Goal: Transaction & Acquisition: Purchase product/service

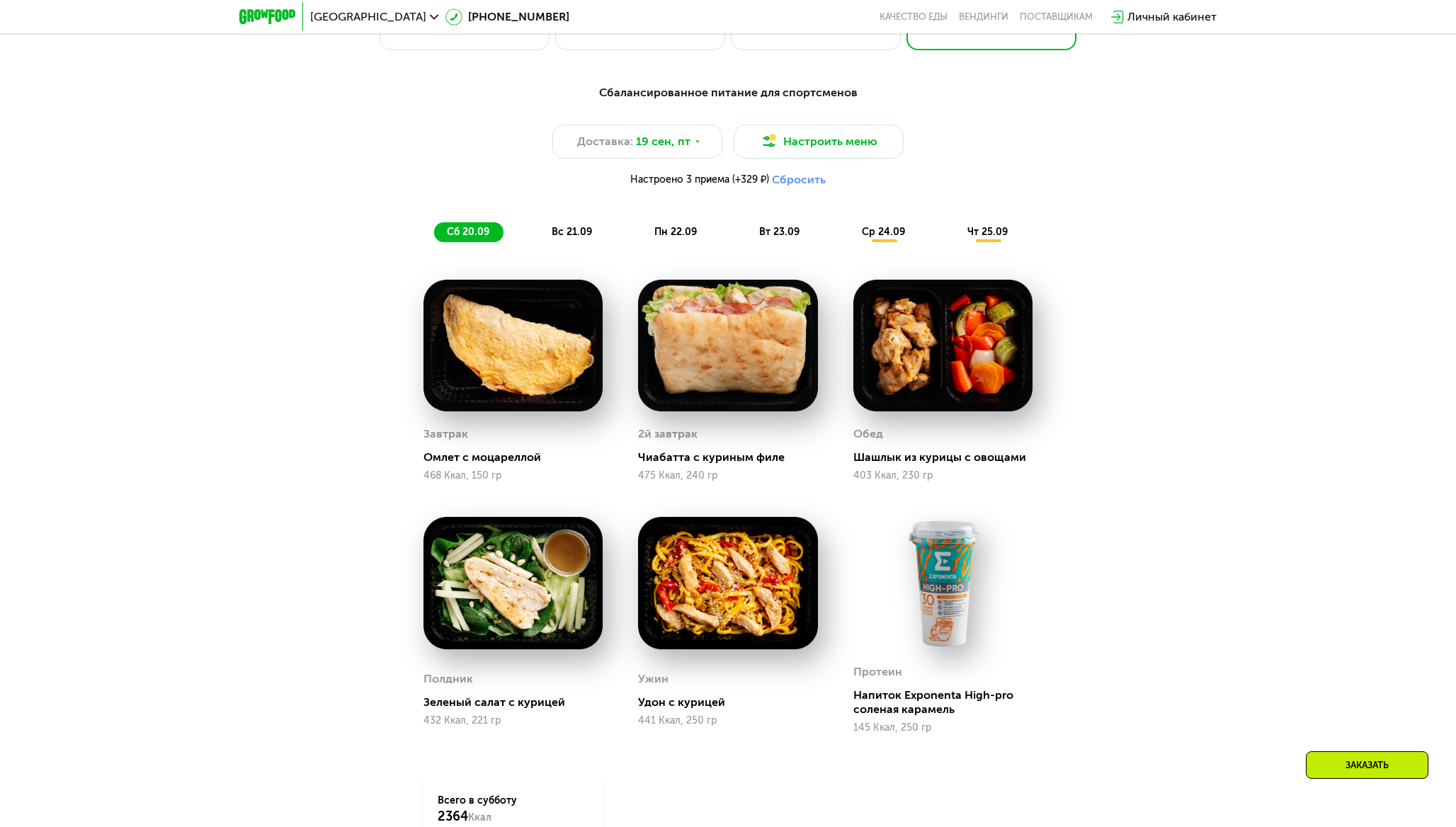
scroll to position [1277, 0]
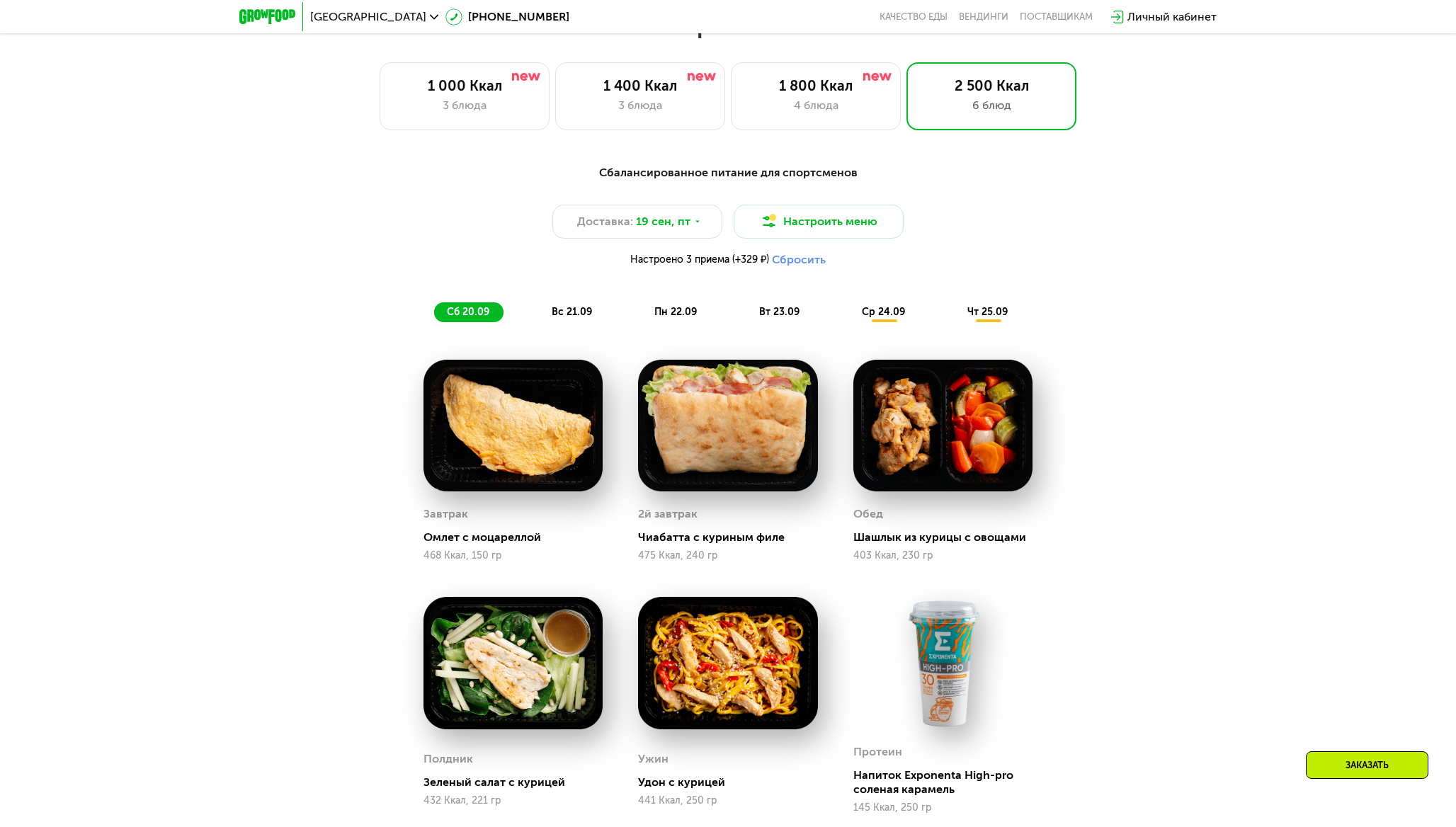
click at [565, 306] on span "вс 21.09" at bounding box center [572, 312] width 40 height 12
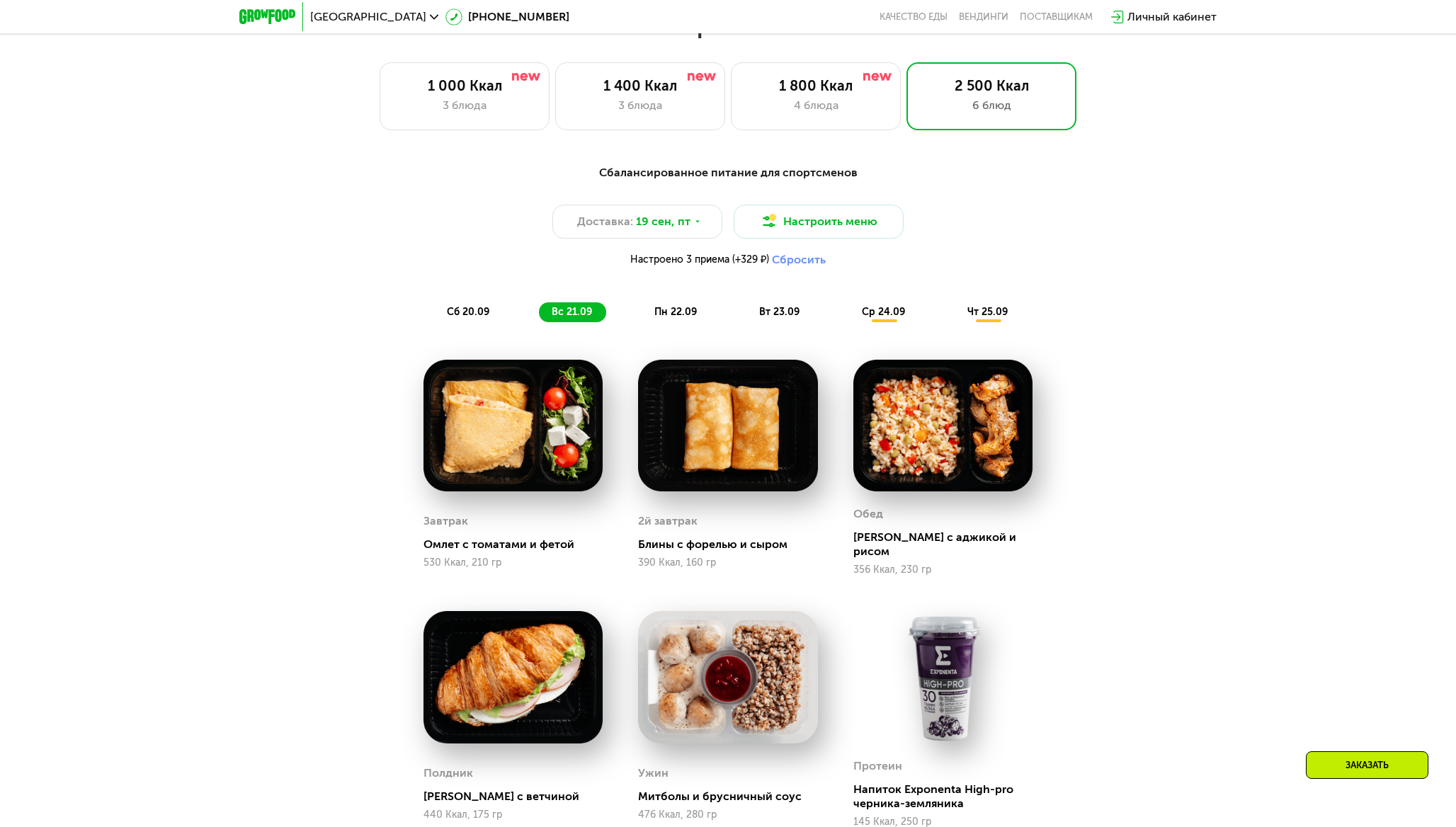
click at [655, 303] on div "пн 22.09" at bounding box center [676, 313] width 69 height 20
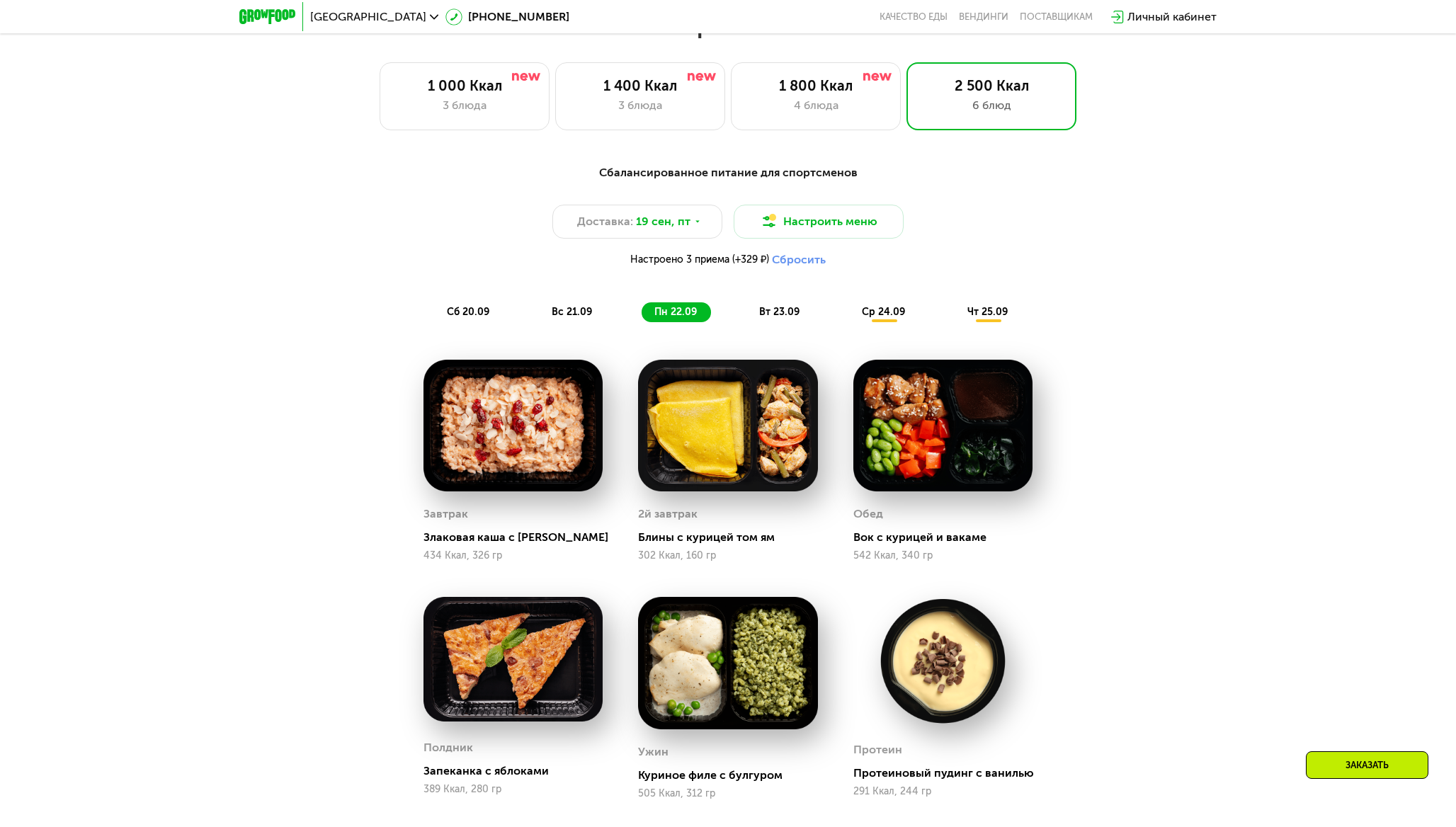
click at [756, 292] on div "Сбалансированное питание для спортсменов Доставка: [DATE] Настроить меню Настро…" at bounding box center [728, 243] width 839 height 158
click at [766, 313] on span "вт 23.09" at bounding box center [779, 312] width 40 height 12
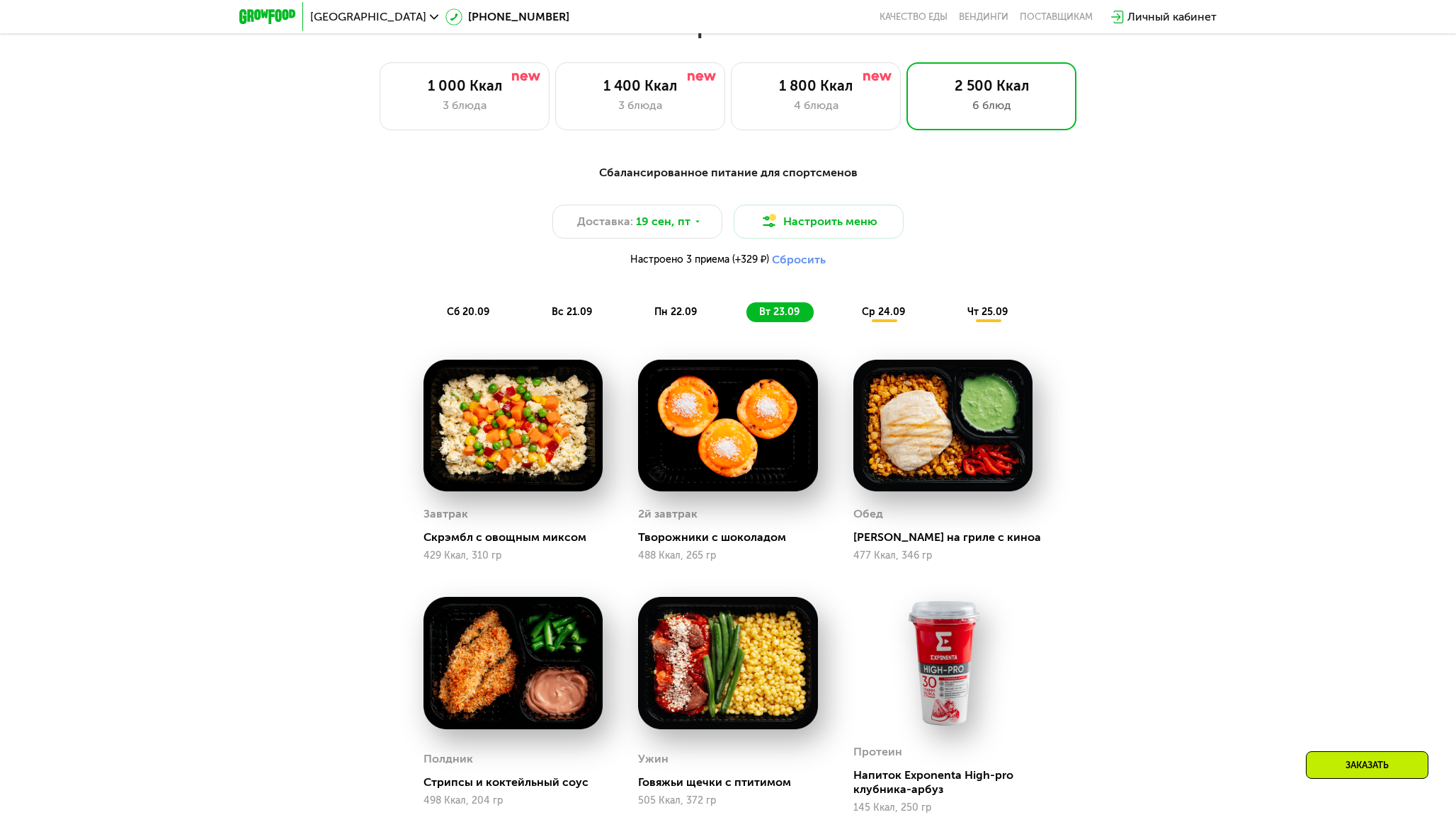
click at [863, 313] on span "ср 24.09" at bounding box center [883, 312] width 43 height 12
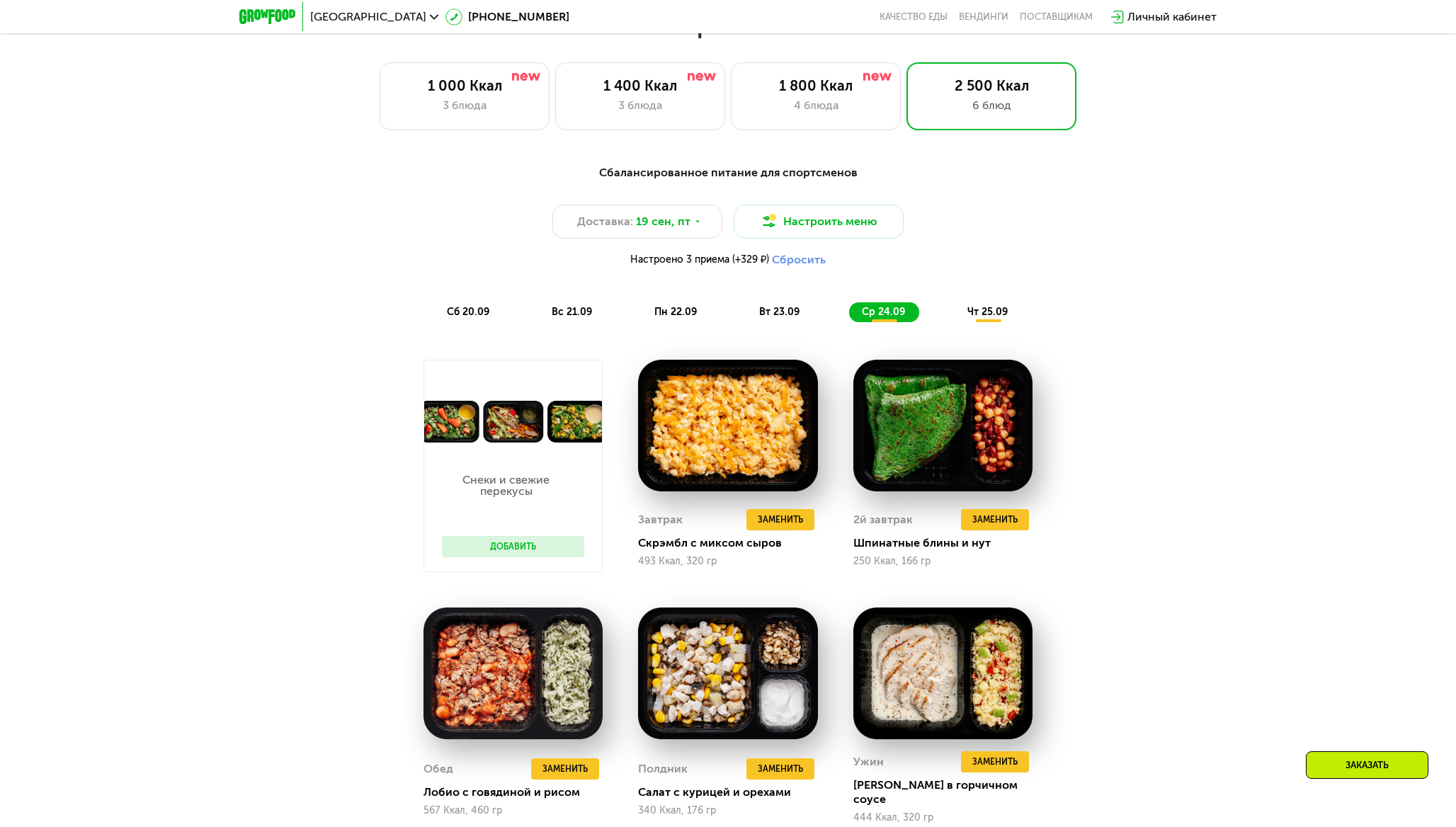
click at [874, 318] on div "ср 24.09" at bounding box center [884, 313] width 70 height 20
click at [570, 550] on button "Добавить" at bounding box center [513, 547] width 142 height 21
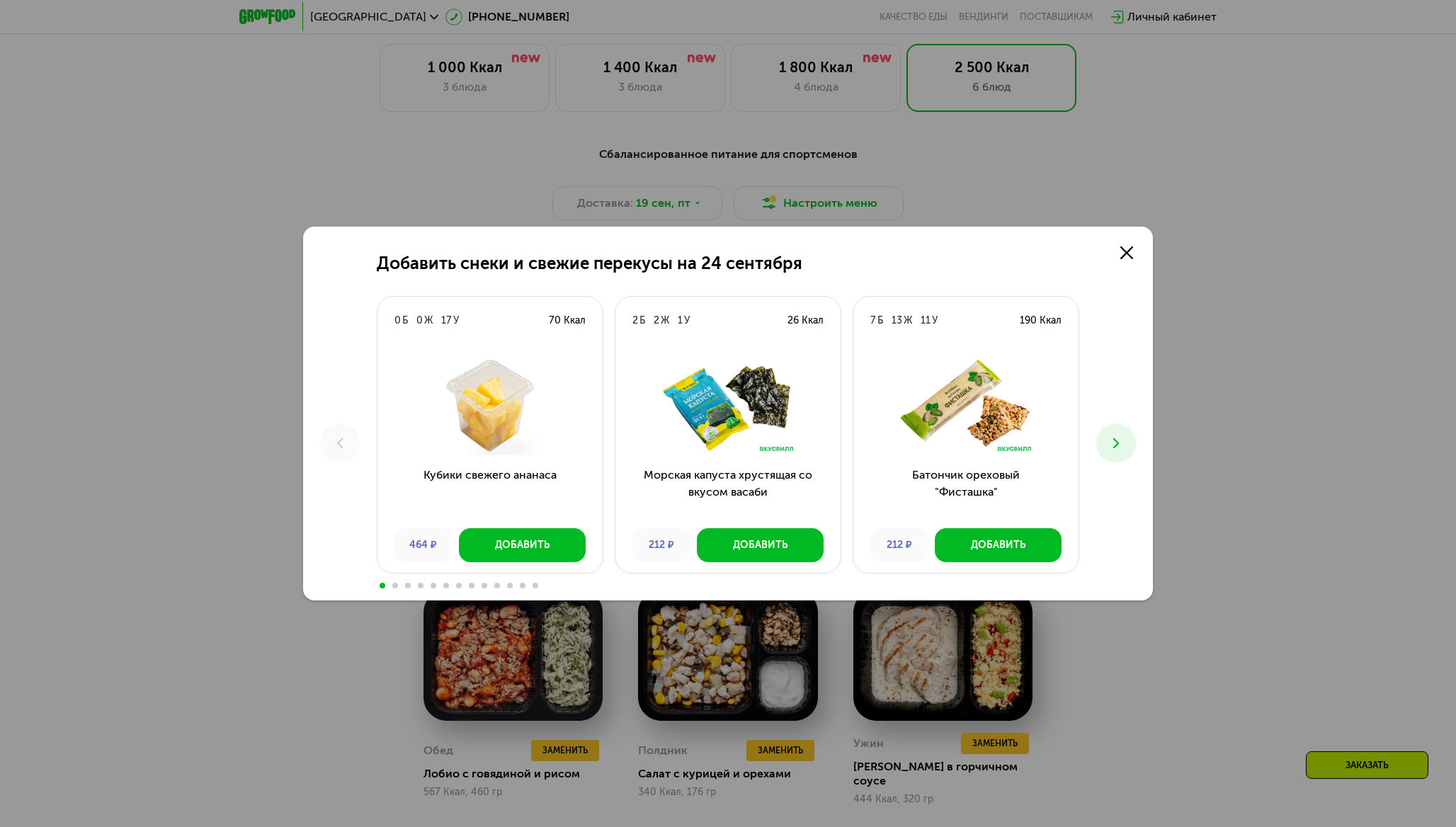
scroll to position [1260, 0]
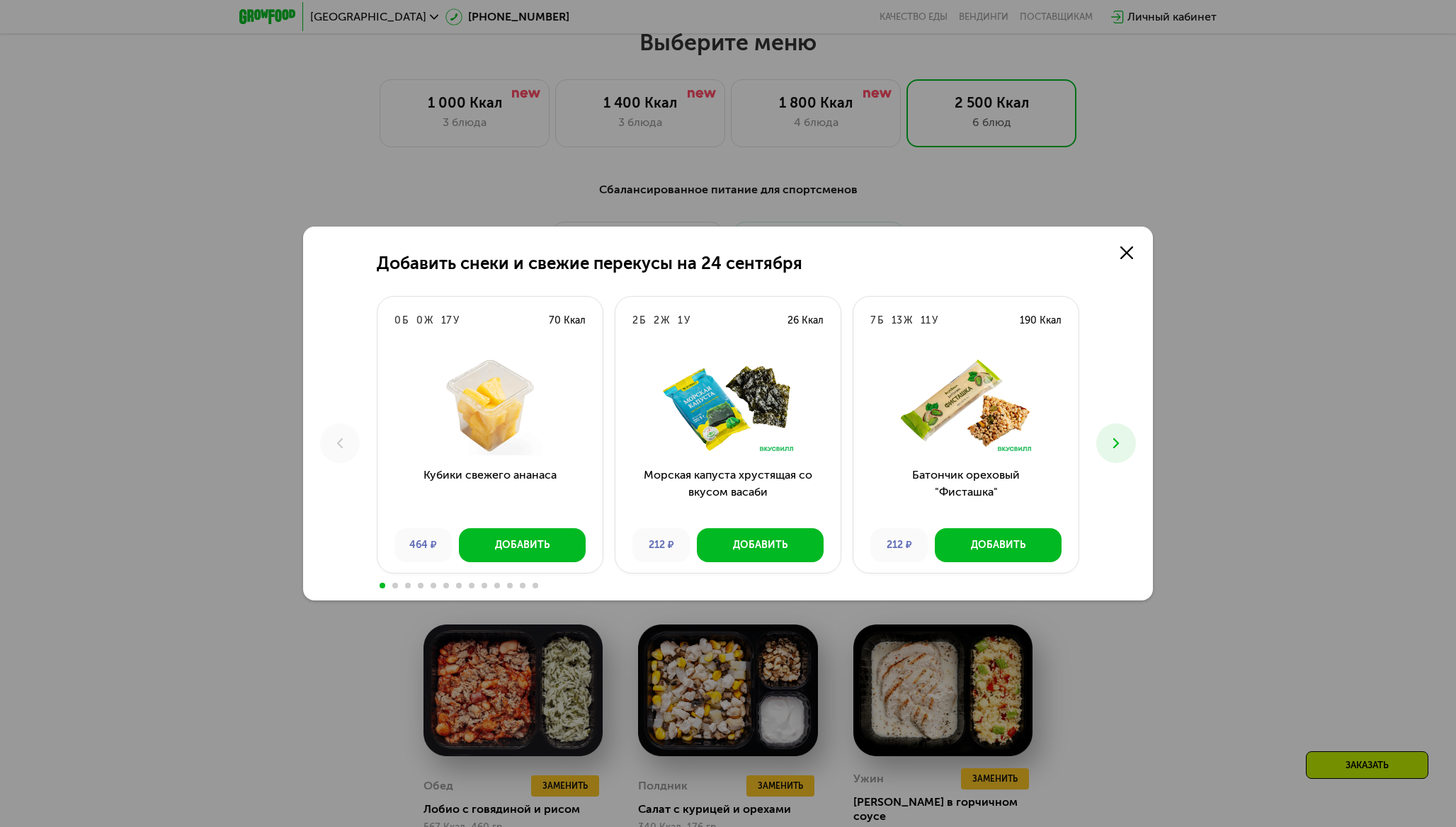
click at [1118, 452] on button at bounding box center [1115, 443] width 39 height 39
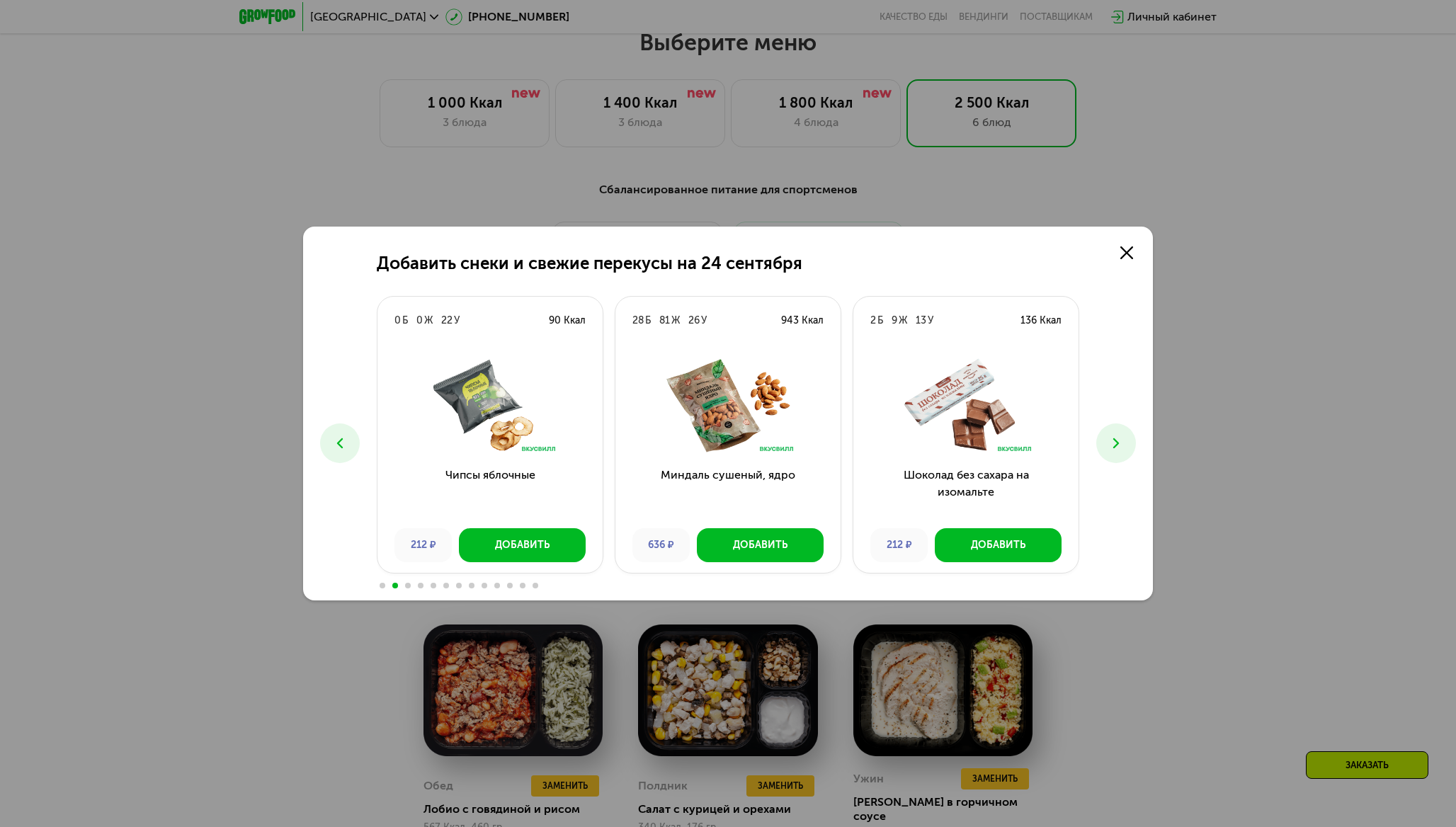
click at [1118, 452] on button at bounding box center [1115, 443] width 39 height 39
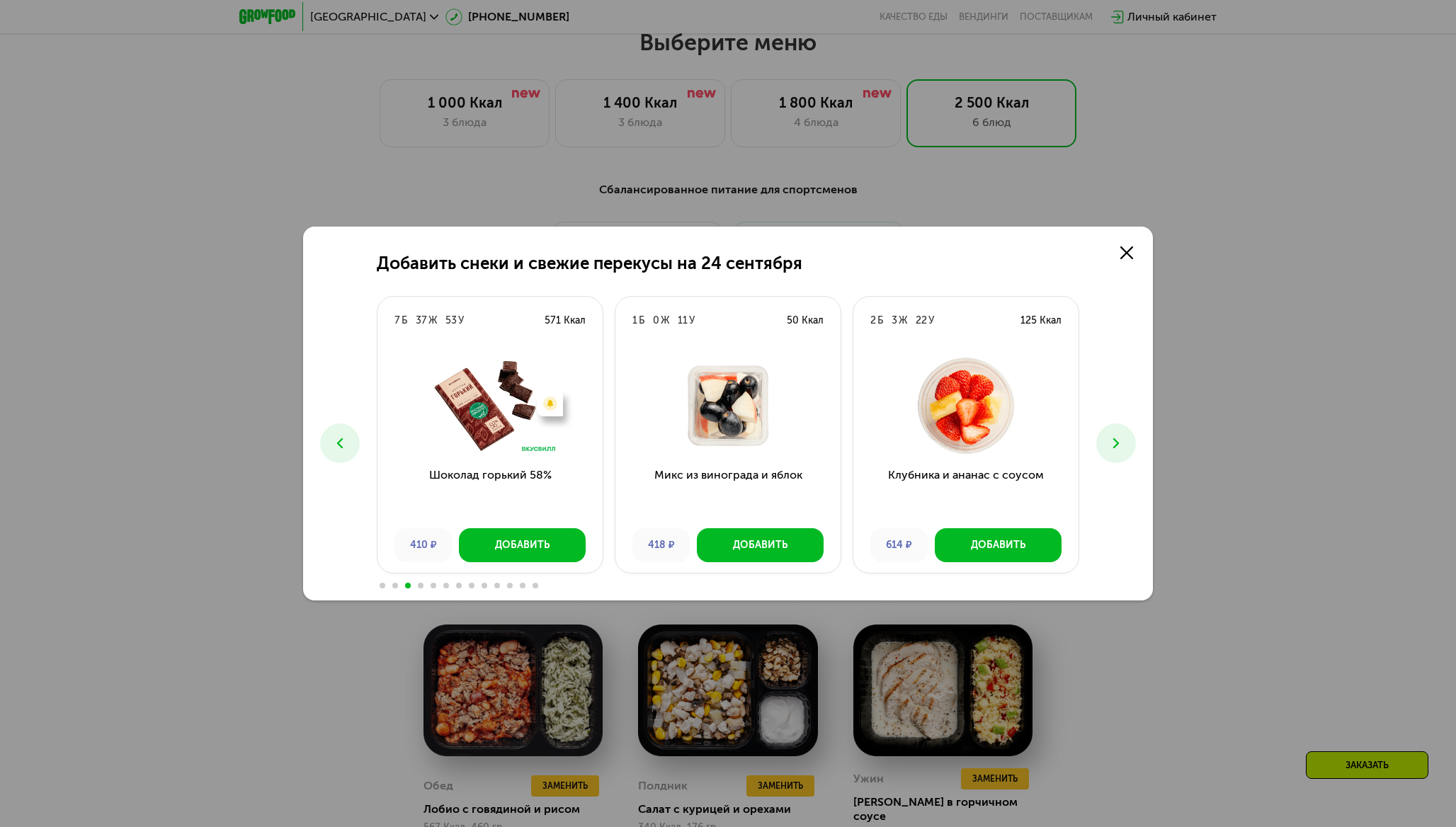
click at [1118, 452] on button at bounding box center [1115, 443] width 39 height 39
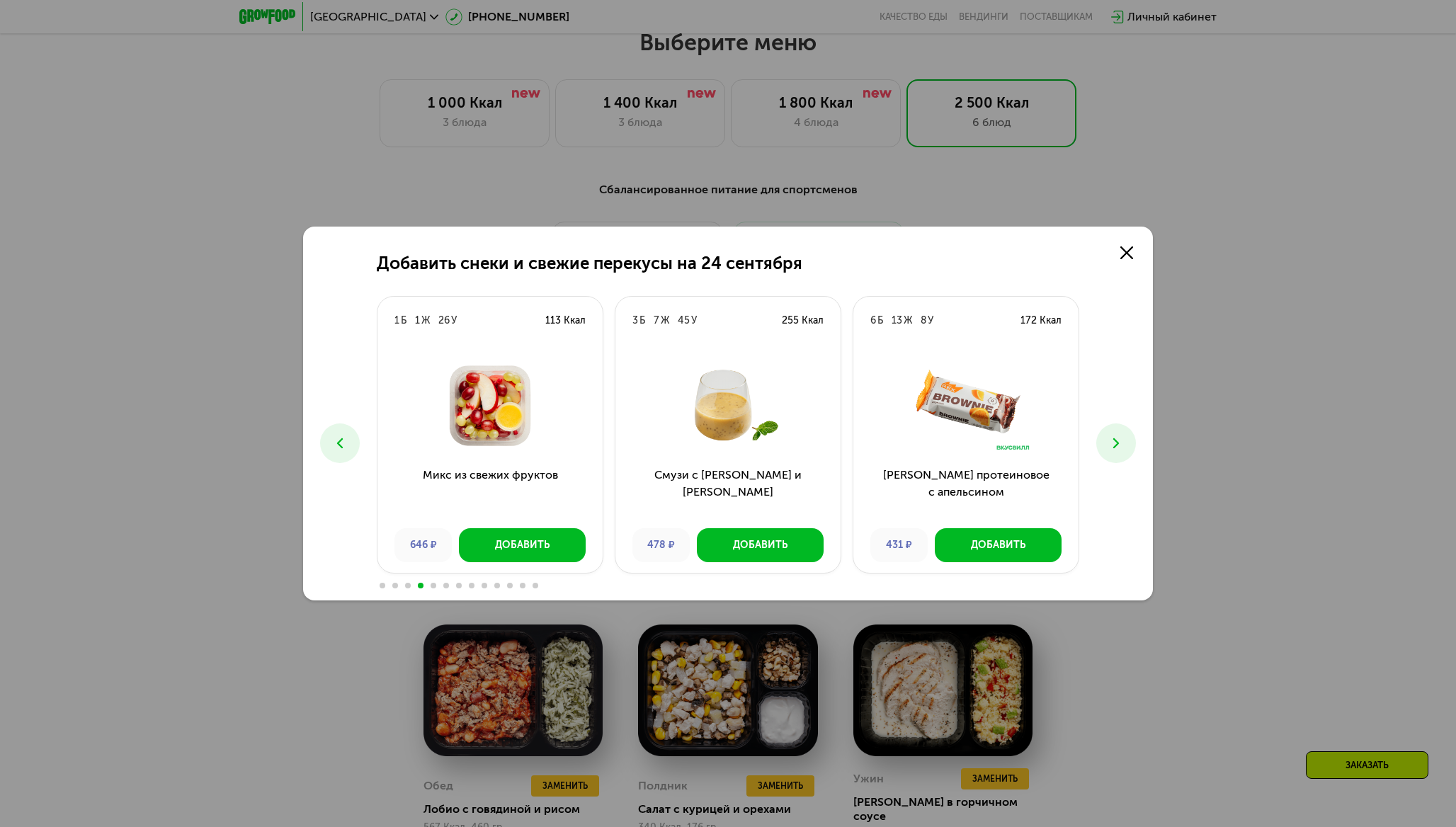
click at [1118, 452] on button at bounding box center [1115, 443] width 39 height 39
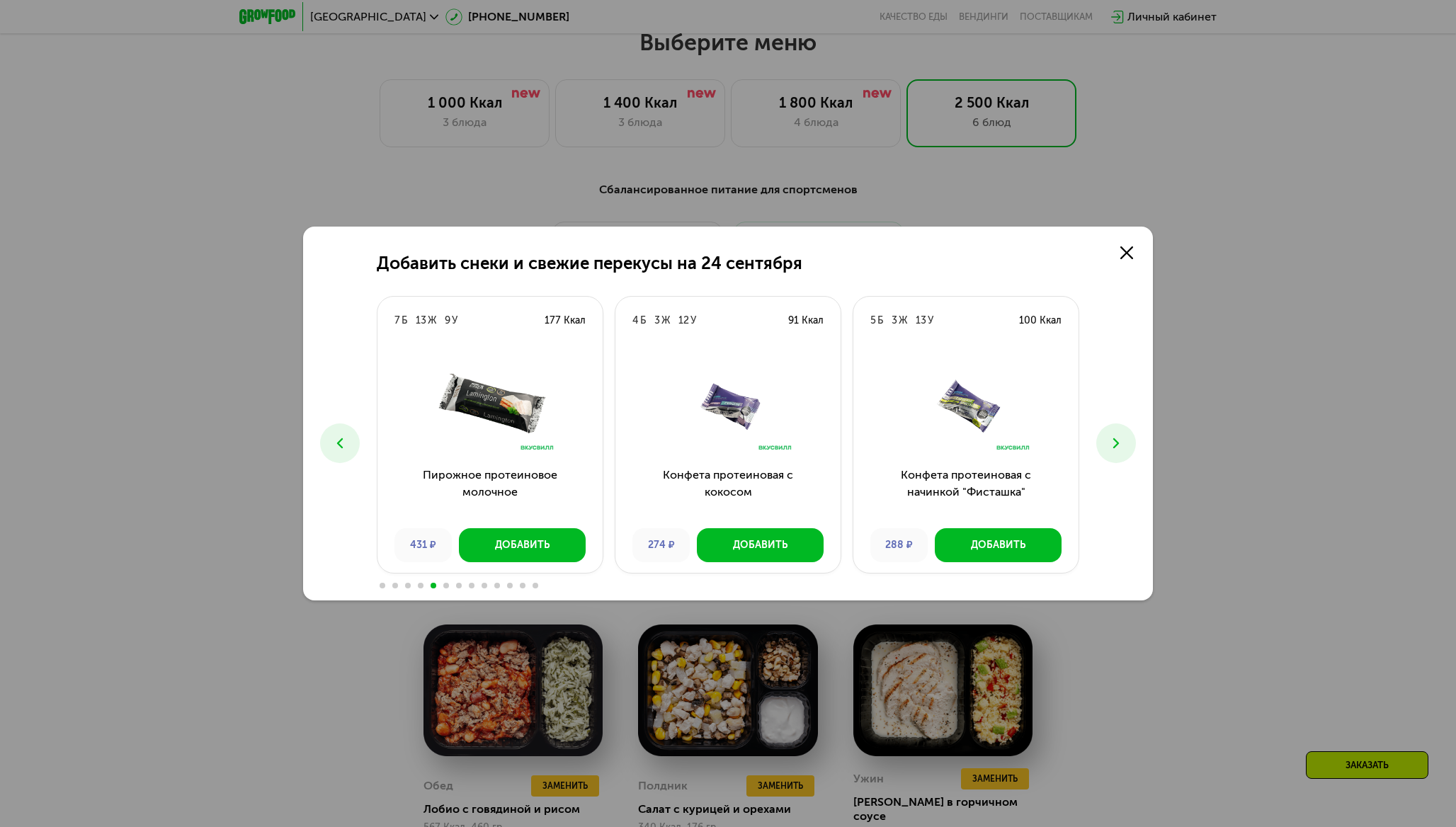
click at [1118, 452] on button at bounding box center [1115, 443] width 39 height 39
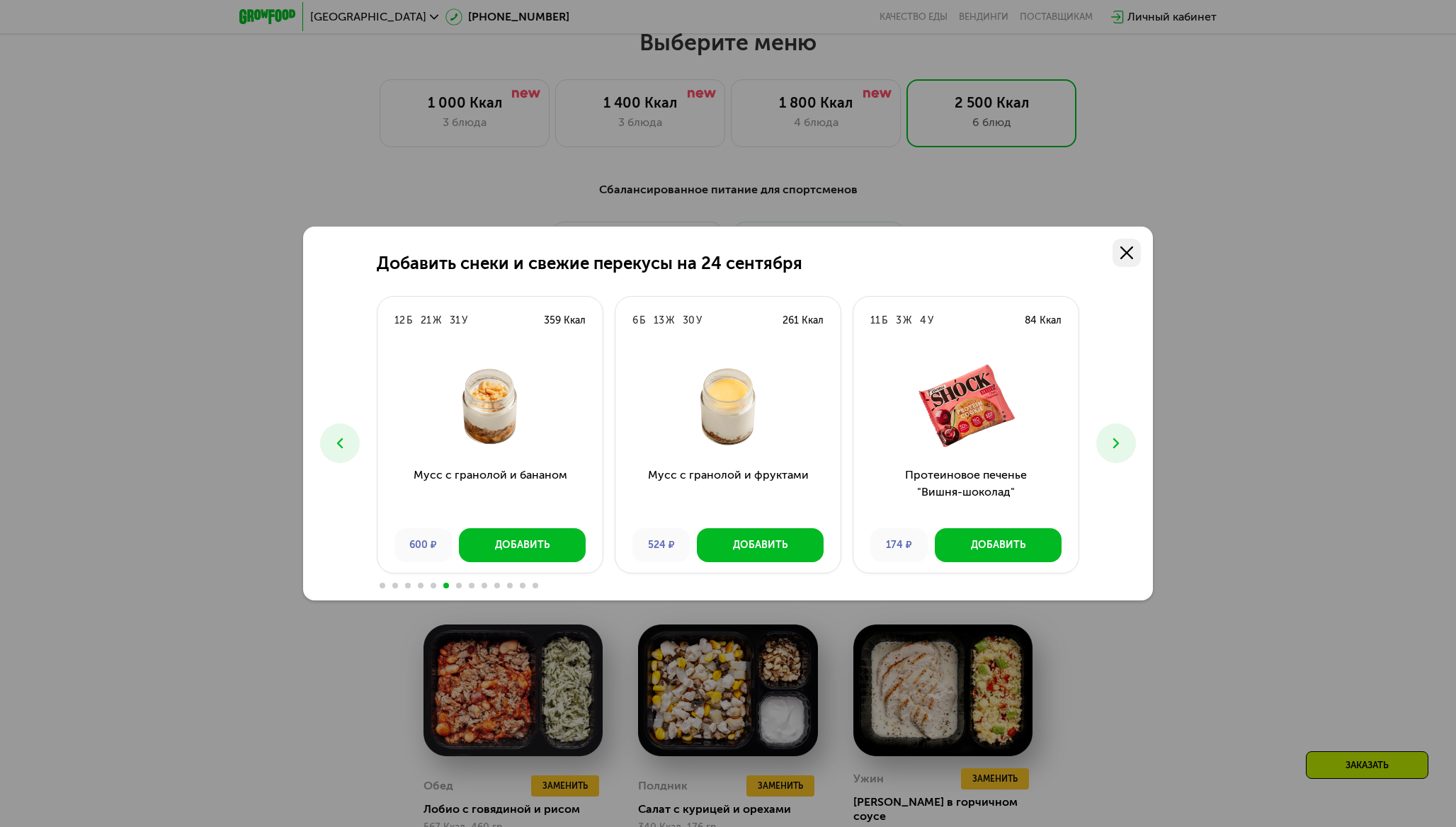
click at [1134, 253] on link at bounding box center [1127, 253] width 29 height 29
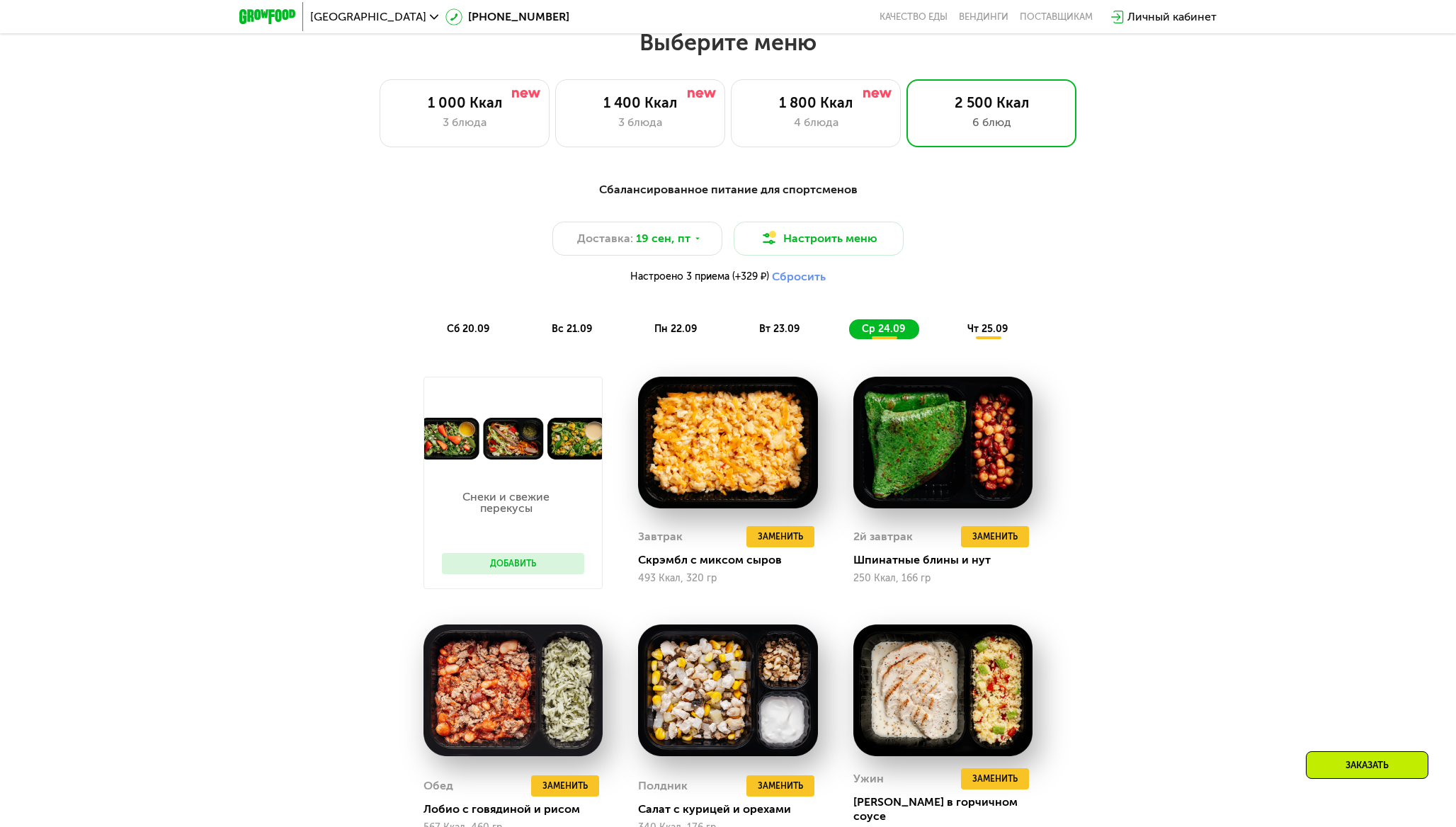
click at [998, 326] on span "чт 25.09" at bounding box center [987, 328] width 40 height 12
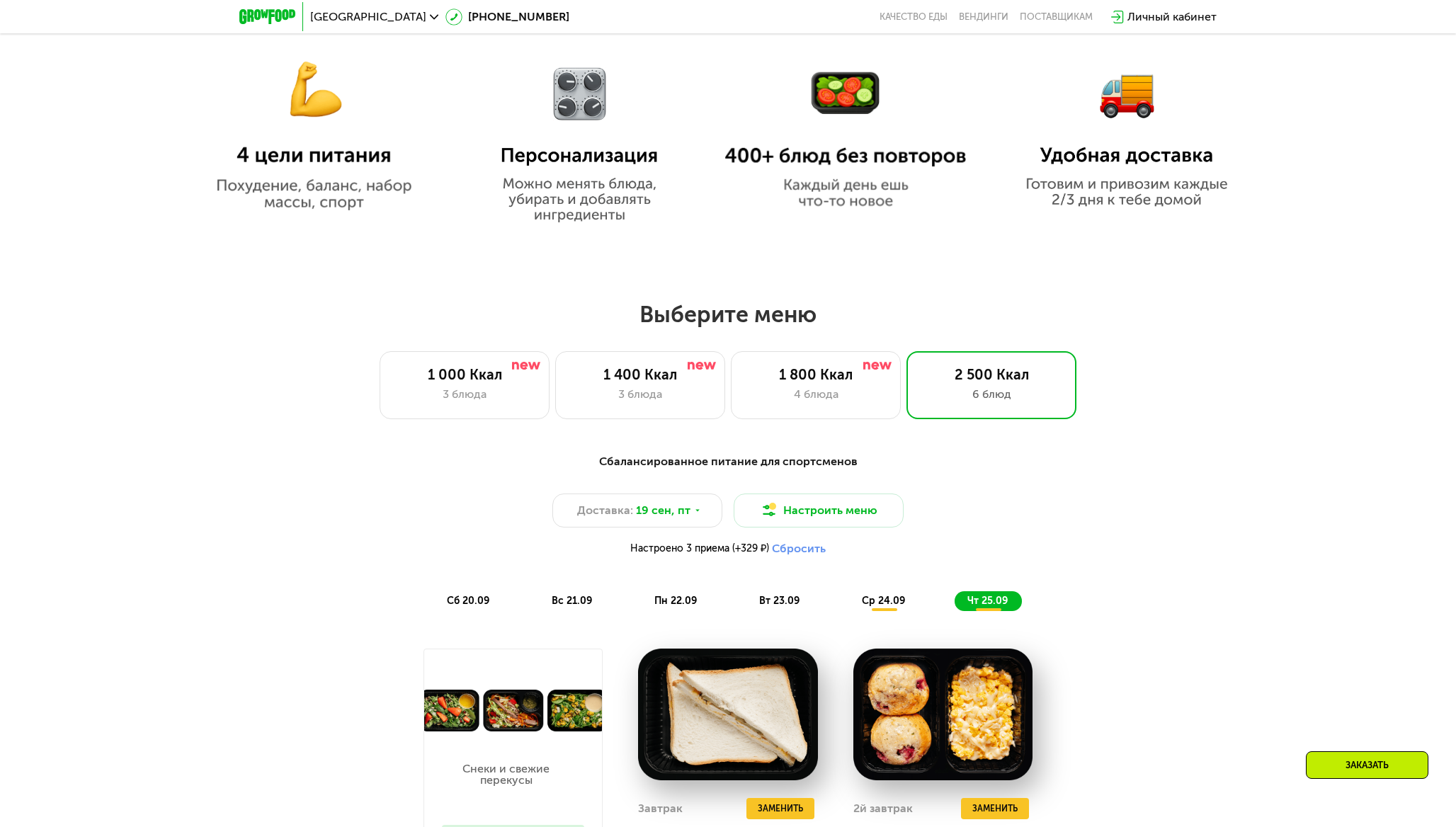
scroll to position [987, 0]
click at [824, 384] on div "1 800 Ккал 4 блюда" at bounding box center [816, 386] width 170 height 68
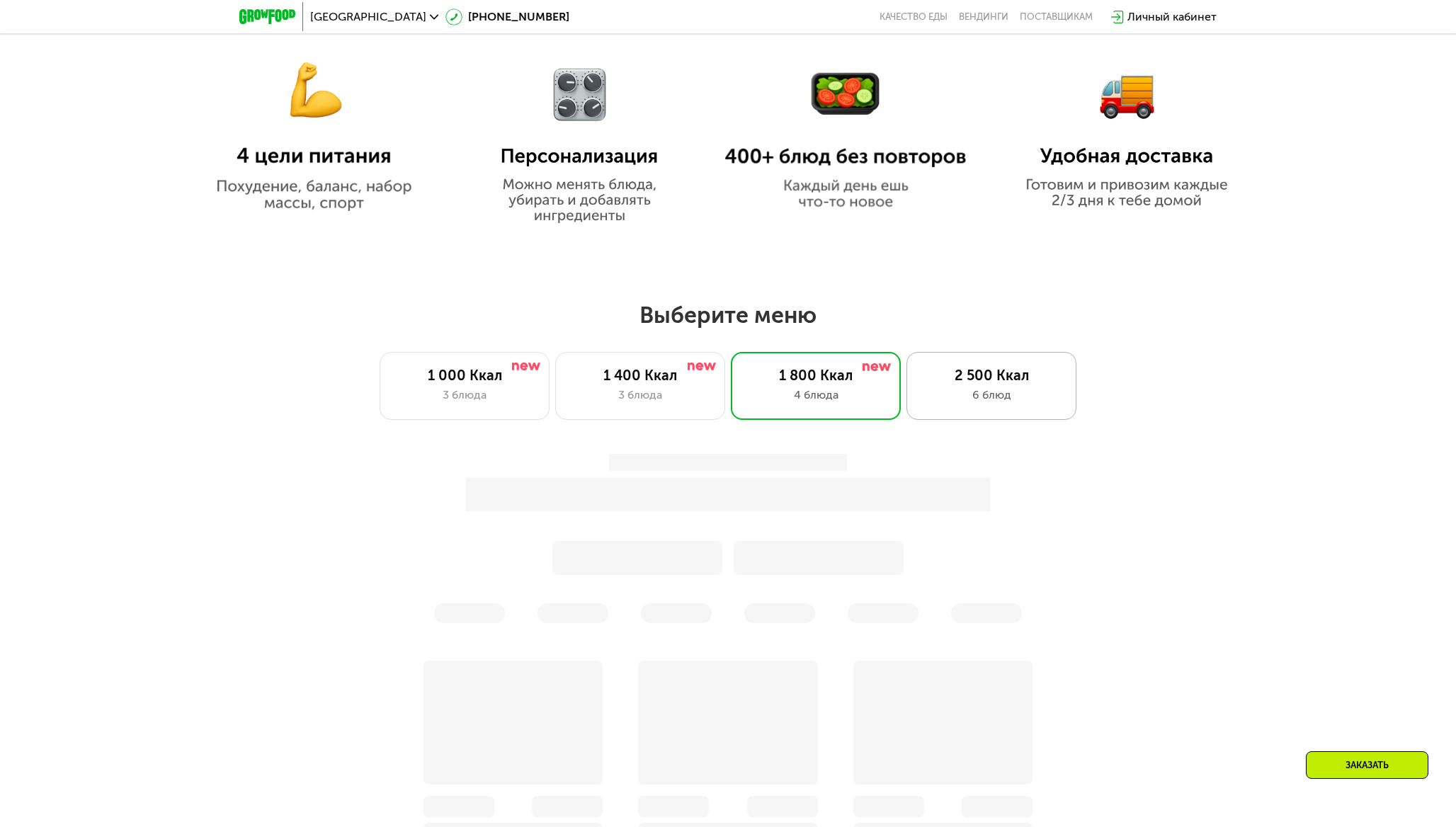
click at [987, 393] on div "6 блюд" at bounding box center [991, 395] width 140 height 17
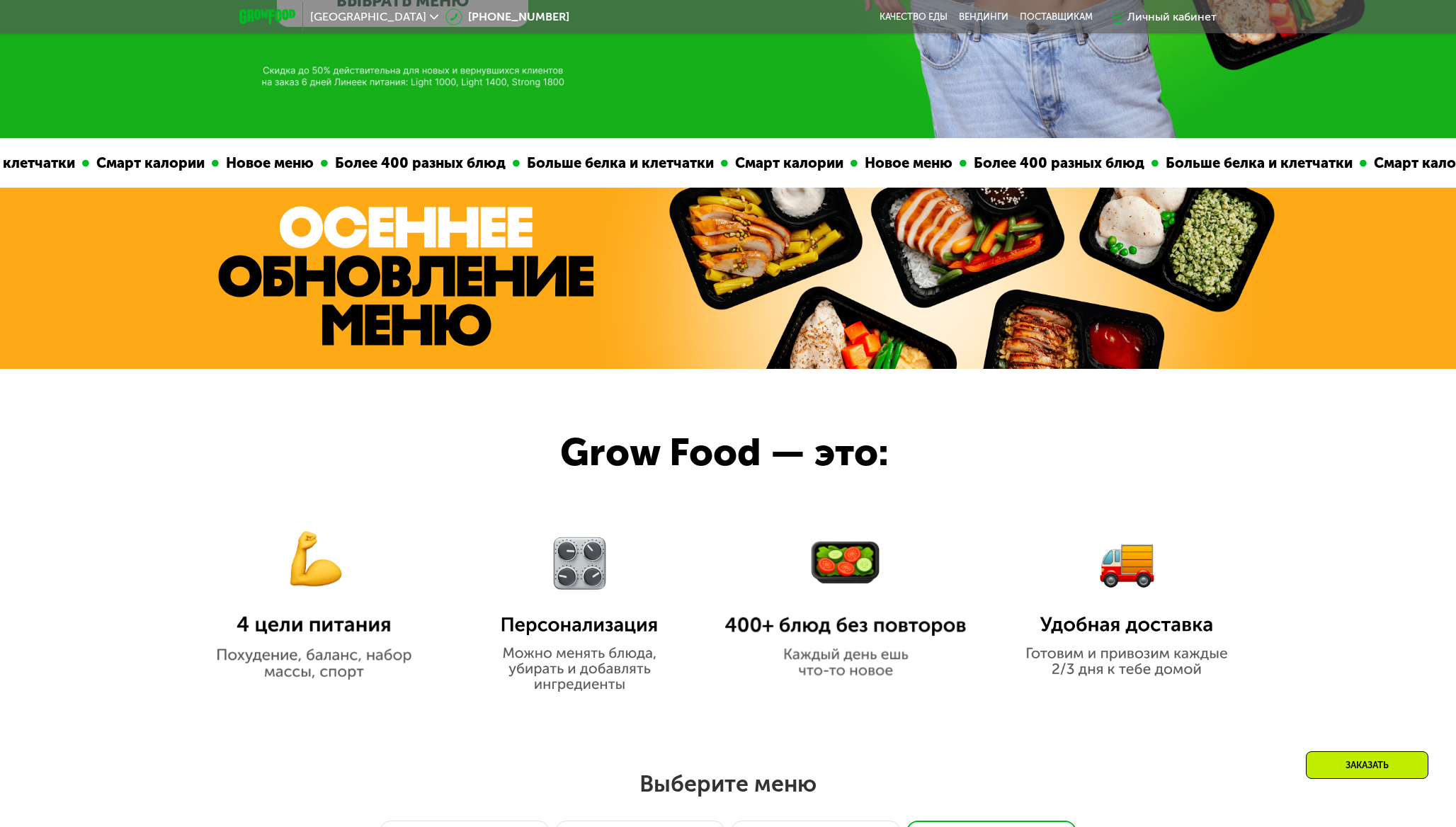
scroll to position [400, 0]
